Goal: Task Accomplishment & Management: Manage account settings

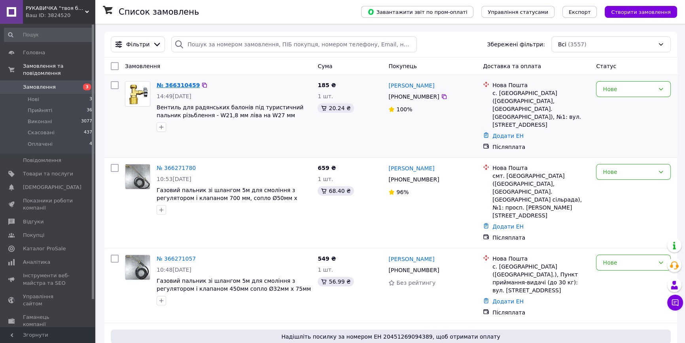
click at [178, 85] on link "№ 366310459" at bounding box center [178, 85] width 43 height 6
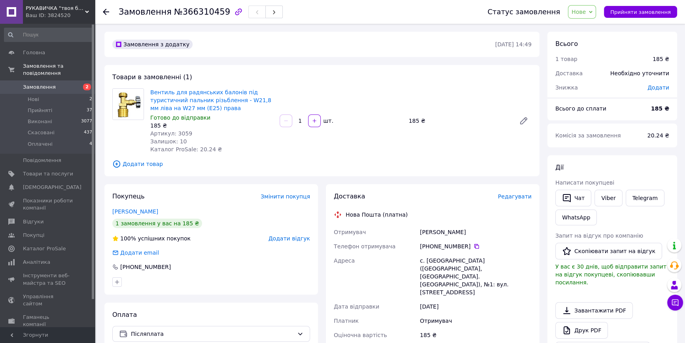
click at [586, 13] on span "Нове" at bounding box center [579, 12] width 14 height 6
click at [589, 28] on li "Прийнято" at bounding box center [586, 28] width 36 height 12
click at [518, 194] on span "Редагувати" at bounding box center [515, 196] width 34 height 6
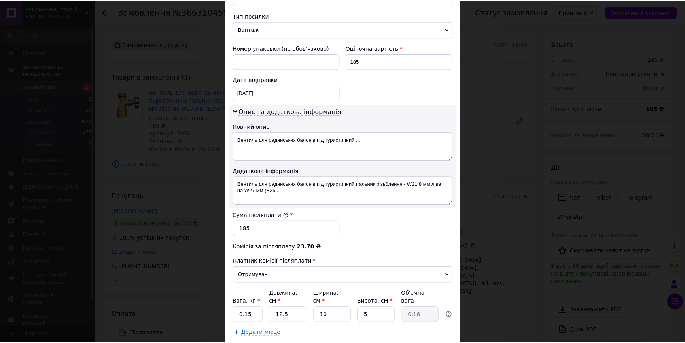
scroll to position [348, 0]
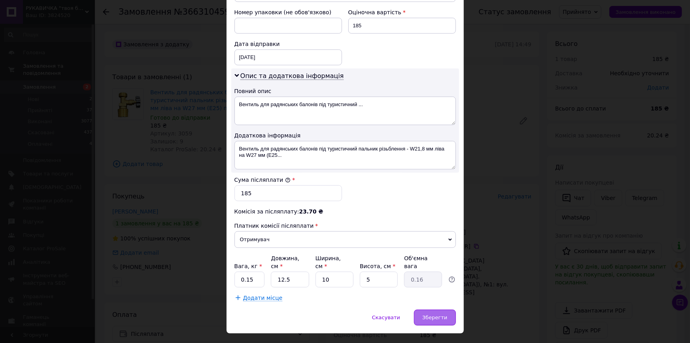
click at [433, 314] on span "Зберегти" at bounding box center [434, 317] width 25 height 6
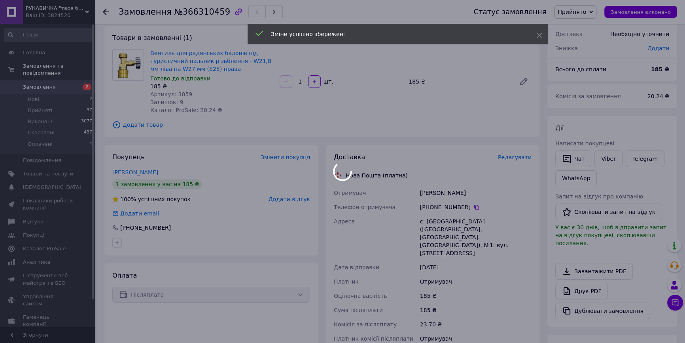
scroll to position [108, 0]
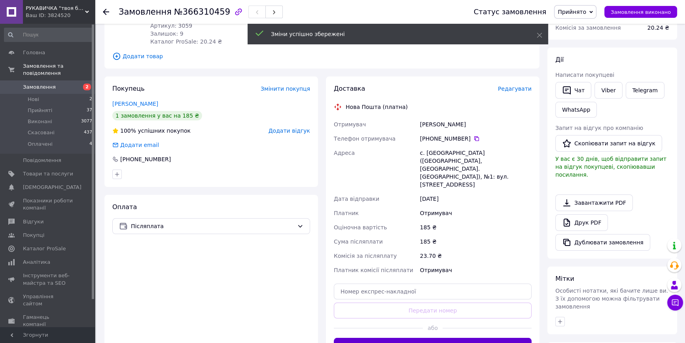
click at [426, 337] on button "Згенерувати ЕН" at bounding box center [433, 345] width 198 height 16
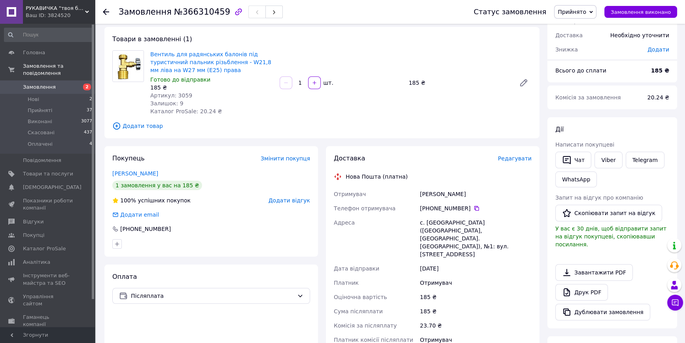
scroll to position [0, 0]
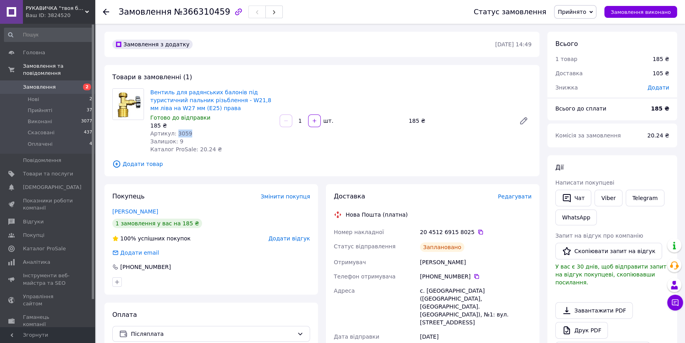
drag, startPoint x: 187, startPoint y: 133, endPoint x: 174, endPoint y: 132, distance: 12.3
click at [174, 132] on div "Артикул: 3059" at bounding box center [211, 133] width 123 height 8
copy span "3059"
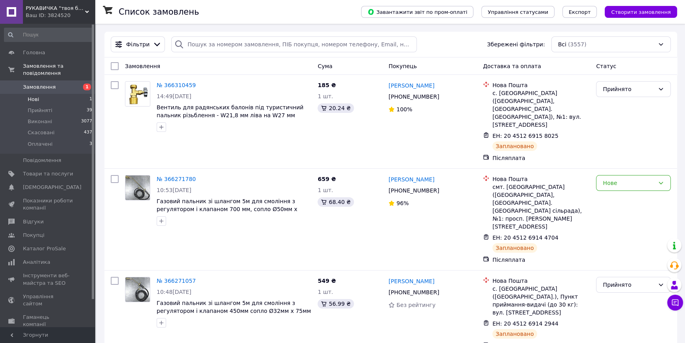
click at [45, 94] on li "Нові 1" at bounding box center [48, 99] width 97 height 11
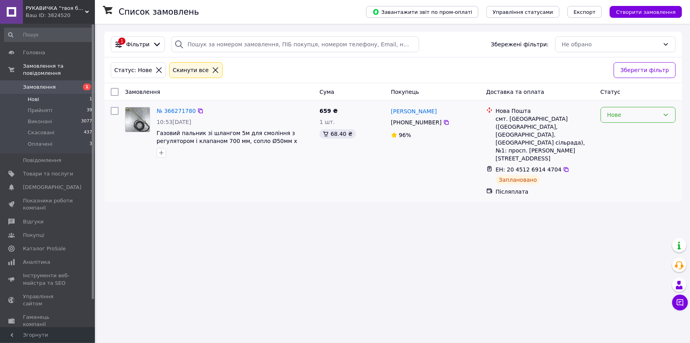
click at [623, 117] on div "Нове" at bounding box center [634, 114] width 52 height 9
click at [616, 131] on li "Прийнято" at bounding box center [638, 132] width 74 height 14
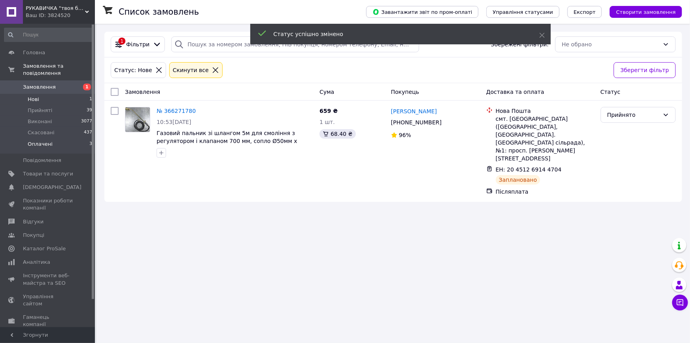
click at [45, 140] on span "Оплачені" at bounding box center [40, 143] width 25 height 7
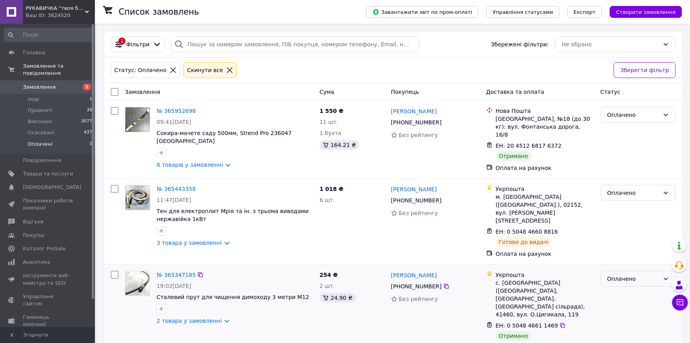
click at [624, 274] on div "Оплачено" at bounding box center [634, 278] width 52 height 9
click at [612, 293] on li "Виконано" at bounding box center [638, 291] width 74 height 14
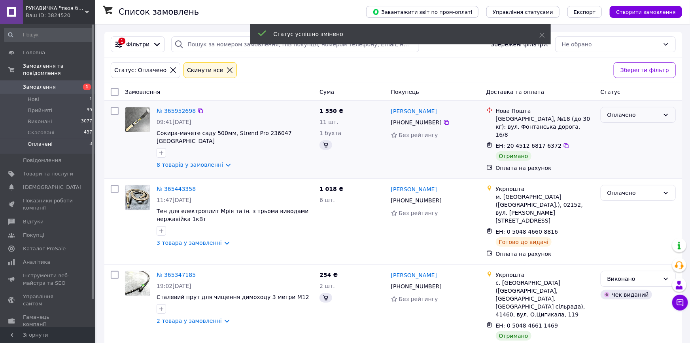
click at [620, 115] on div "Оплачено" at bounding box center [634, 114] width 52 height 9
click at [614, 146] on li "Виконано" at bounding box center [638, 146] width 74 height 14
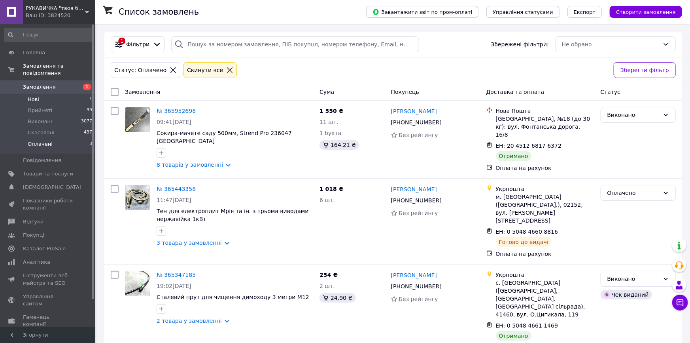
click at [60, 94] on li "Нові 1" at bounding box center [48, 99] width 97 height 11
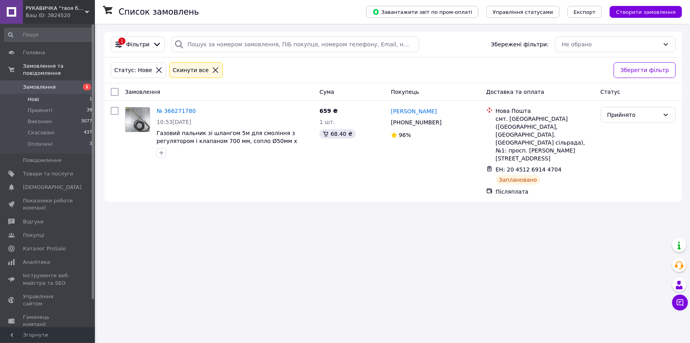
click at [51, 105] on li "Прийняті 39" at bounding box center [48, 110] width 97 height 11
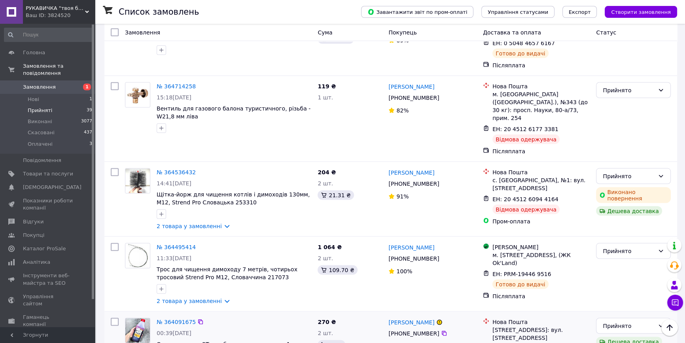
scroll to position [1906, 0]
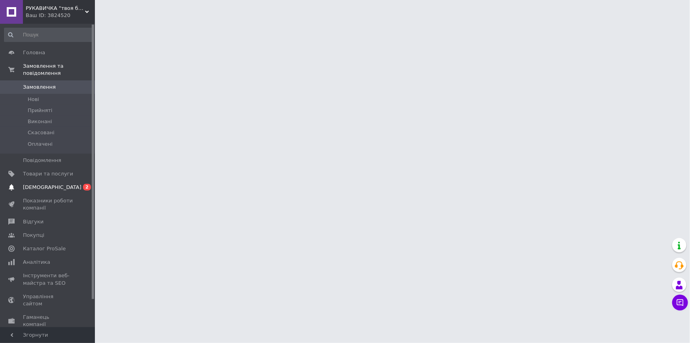
click at [49, 184] on span "[DEMOGRAPHIC_DATA]" at bounding box center [52, 187] width 59 height 7
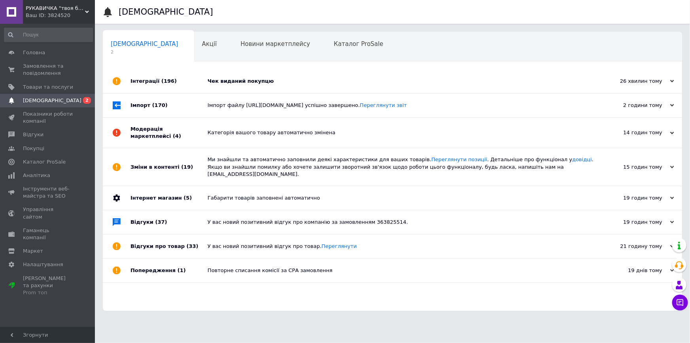
click at [221, 83] on div "Чек виданий покупцю" at bounding box center [402, 81] width 388 height 7
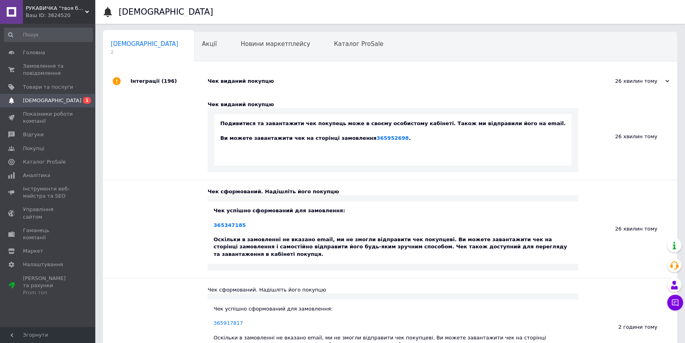
click at [219, 83] on div "Чек виданий покупцю" at bounding box center [399, 81] width 383 height 7
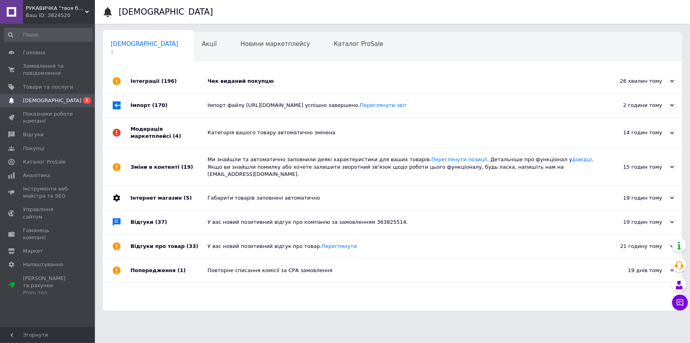
click at [219, 80] on div "Чек виданий покупцю" at bounding box center [402, 81] width 388 height 7
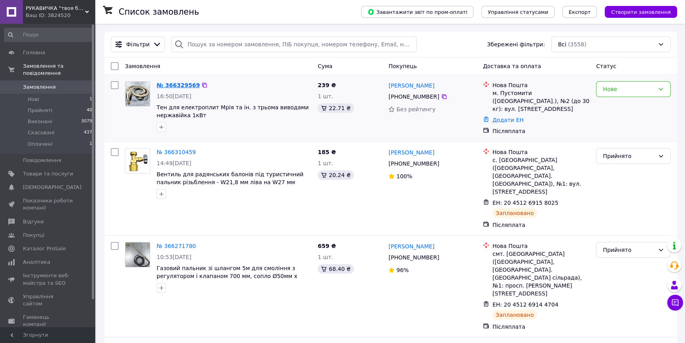
click at [177, 85] on link "№ 366329569" at bounding box center [178, 85] width 43 height 6
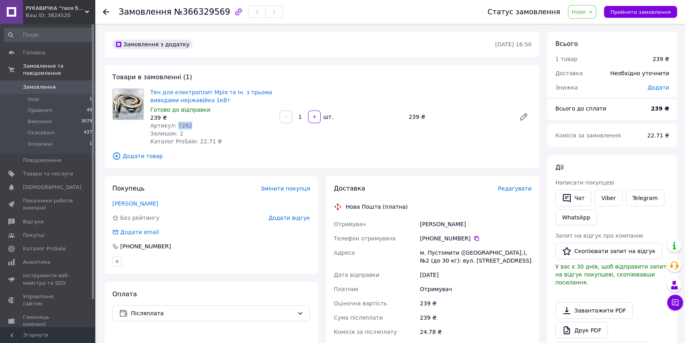
drag, startPoint x: 193, startPoint y: 125, endPoint x: 174, endPoint y: 123, distance: 19.1
click at [174, 123] on div "Артикул: 7262" at bounding box center [211, 125] width 123 height 8
copy span "7262"
click at [591, 16] on span "Нове" at bounding box center [582, 11] width 28 height 13
click at [591, 27] on li "Прийнято" at bounding box center [586, 28] width 36 height 12
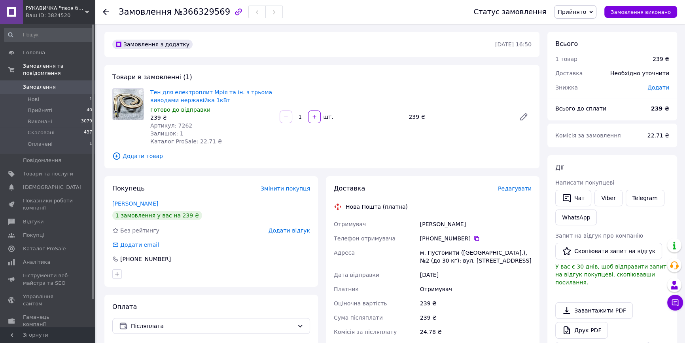
click at [529, 191] on span "Редагувати" at bounding box center [515, 188] width 34 height 6
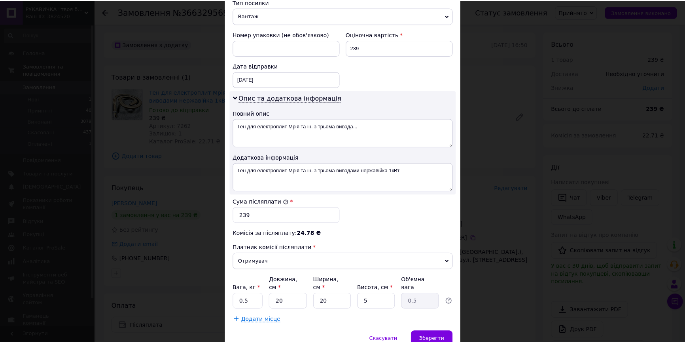
scroll to position [348, 0]
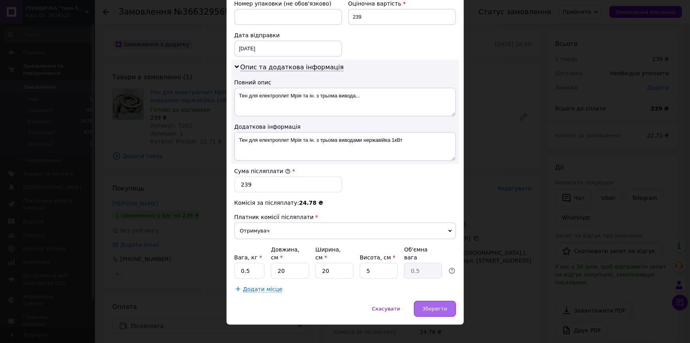
click at [443, 305] on span "Зберегти" at bounding box center [434, 308] width 25 height 6
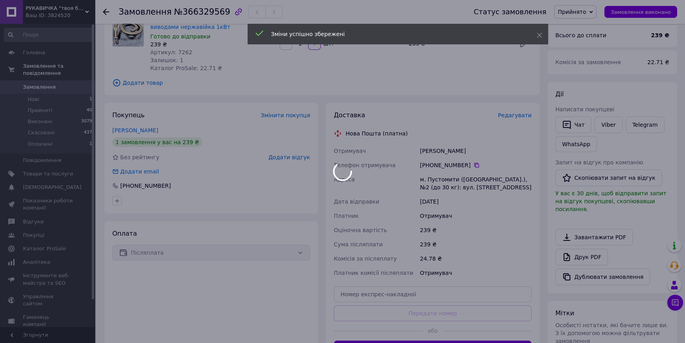
scroll to position [180, 0]
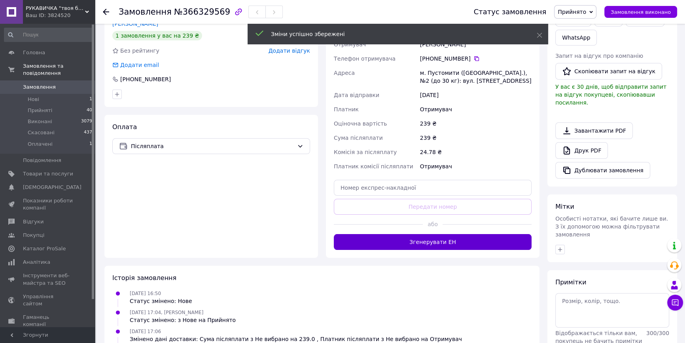
click at [438, 241] on button "Згенерувати ЕН" at bounding box center [433, 242] width 198 height 16
